Goal: Check status: Check status

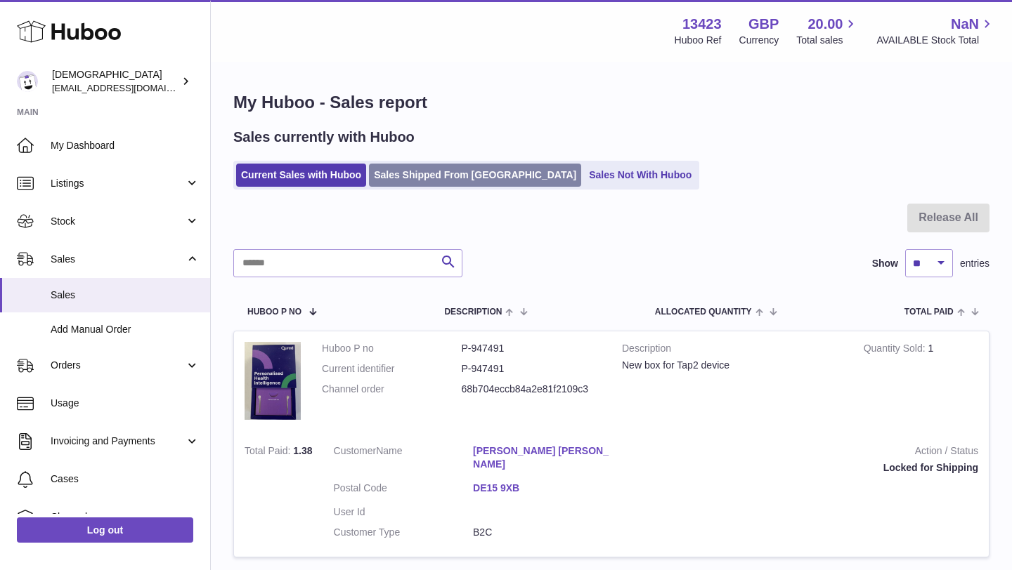
click at [389, 169] on link "Sales Shipped From Huboo" at bounding box center [475, 175] width 212 height 23
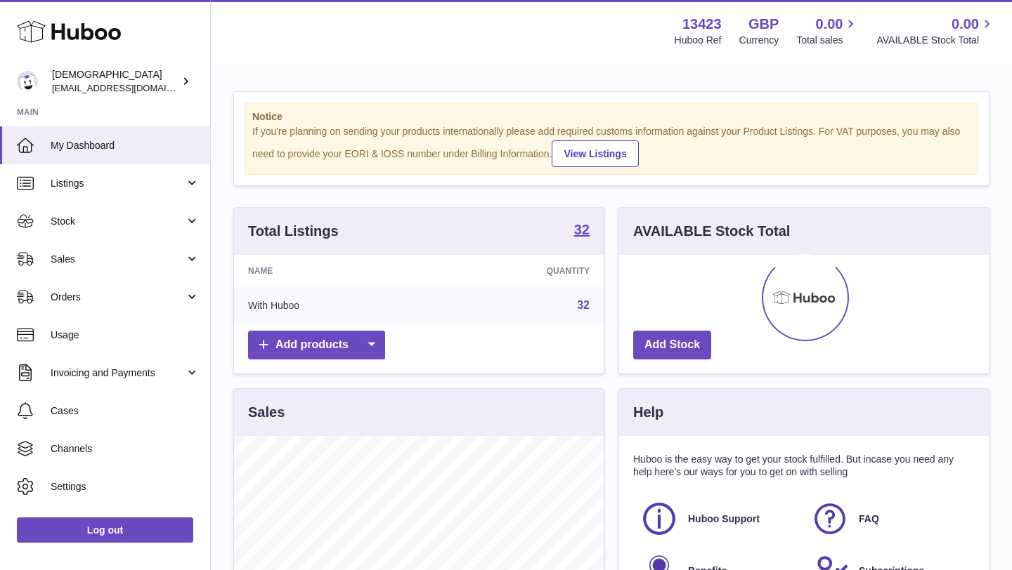
scroll to position [219, 370]
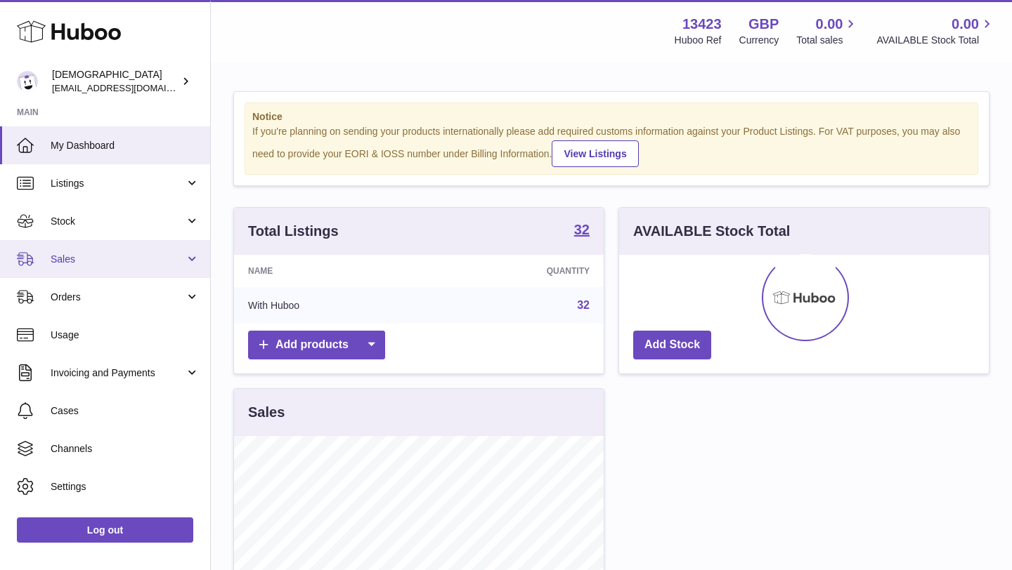
click at [136, 253] on span "Sales" at bounding box center [118, 259] width 134 height 13
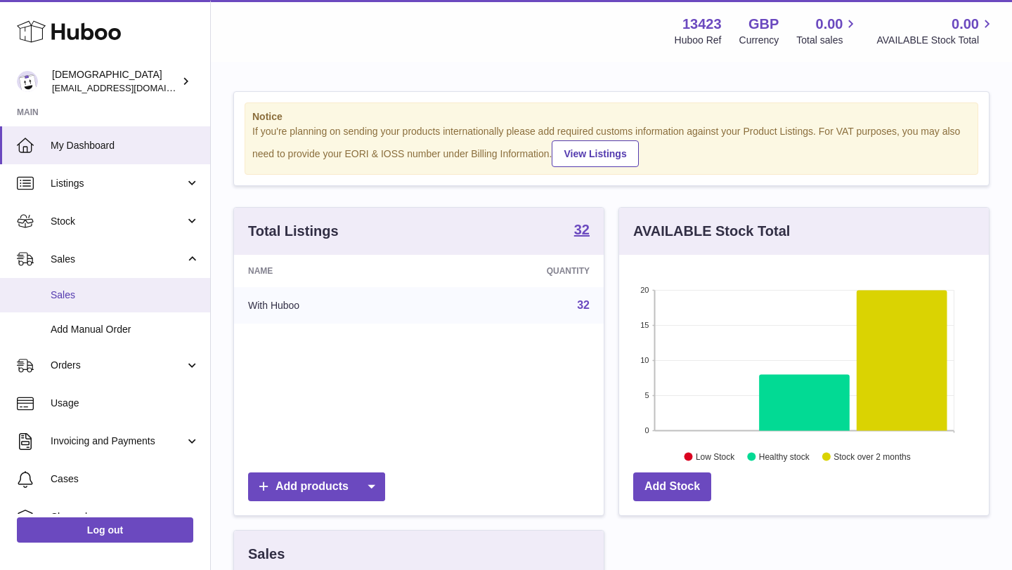
click at [126, 296] on span "Sales" at bounding box center [125, 295] width 149 height 13
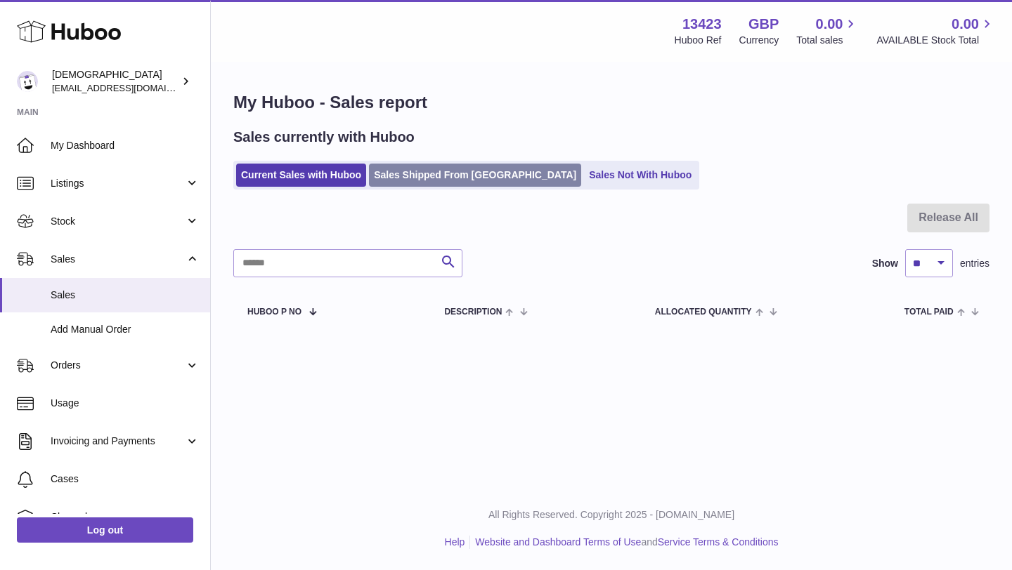
click at [399, 183] on link "Sales Shipped From [GEOGRAPHIC_DATA]" at bounding box center [475, 175] width 212 height 23
